Goal: Complete application form

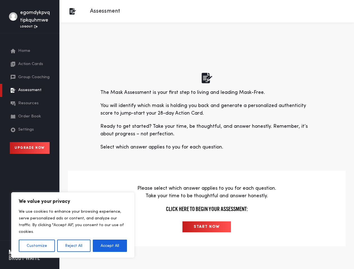
click at [177, 135] on p "Ready to get started? Take your time, be thoughtful, and answer honestly. Remem…" at bounding box center [206, 130] width 213 height 15
click at [37, 246] on button "Customize" at bounding box center [37, 246] width 36 height 12
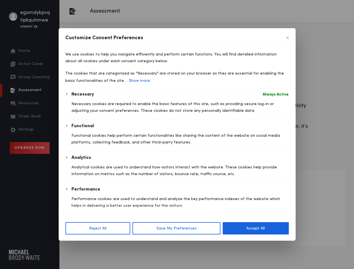
click at [74, 65] on p "We use cookies to help you navigate efficiently and perform certain functions. …" at bounding box center [177, 57] width 224 height 13
click at [110, 235] on button "Reject All" at bounding box center [97, 228] width 65 height 12
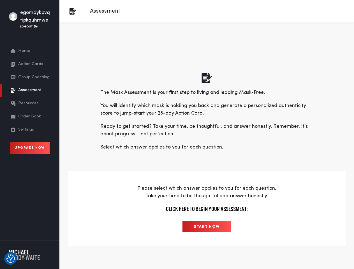
click at [207, 227] on input "START NOW" at bounding box center [207, 227] width 49 height 11
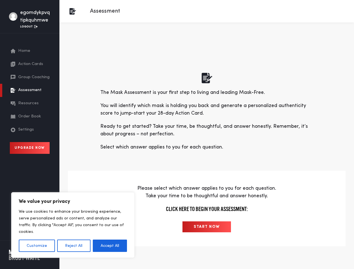
click at [177, 135] on p "Ready to get started? Take your time, be thoughtful, and answer honestly. Remem…" at bounding box center [206, 130] width 213 height 15
click at [37, 246] on button "Customize" at bounding box center [37, 246] width 36 height 12
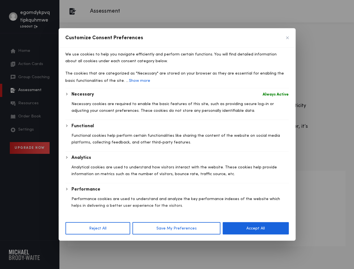
click at [74, 246] on div at bounding box center [177, 134] width 354 height 269
click at [110, 246] on div at bounding box center [177, 134] width 354 height 269
click at [207, 227] on button "Save My Preferences" at bounding box center [177, 228] width 88 height 12
